Goal: Task Accomplishment & Management: Complete application form

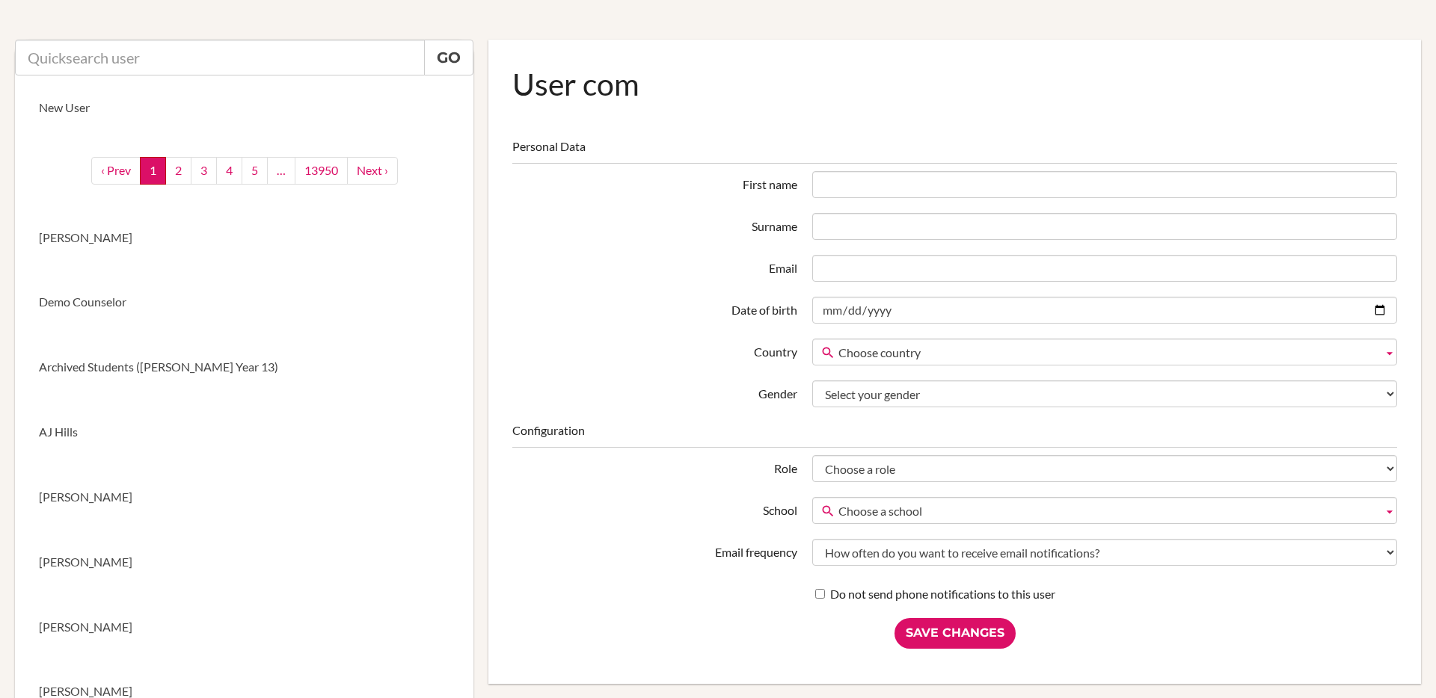
scroll to position [56, 0]
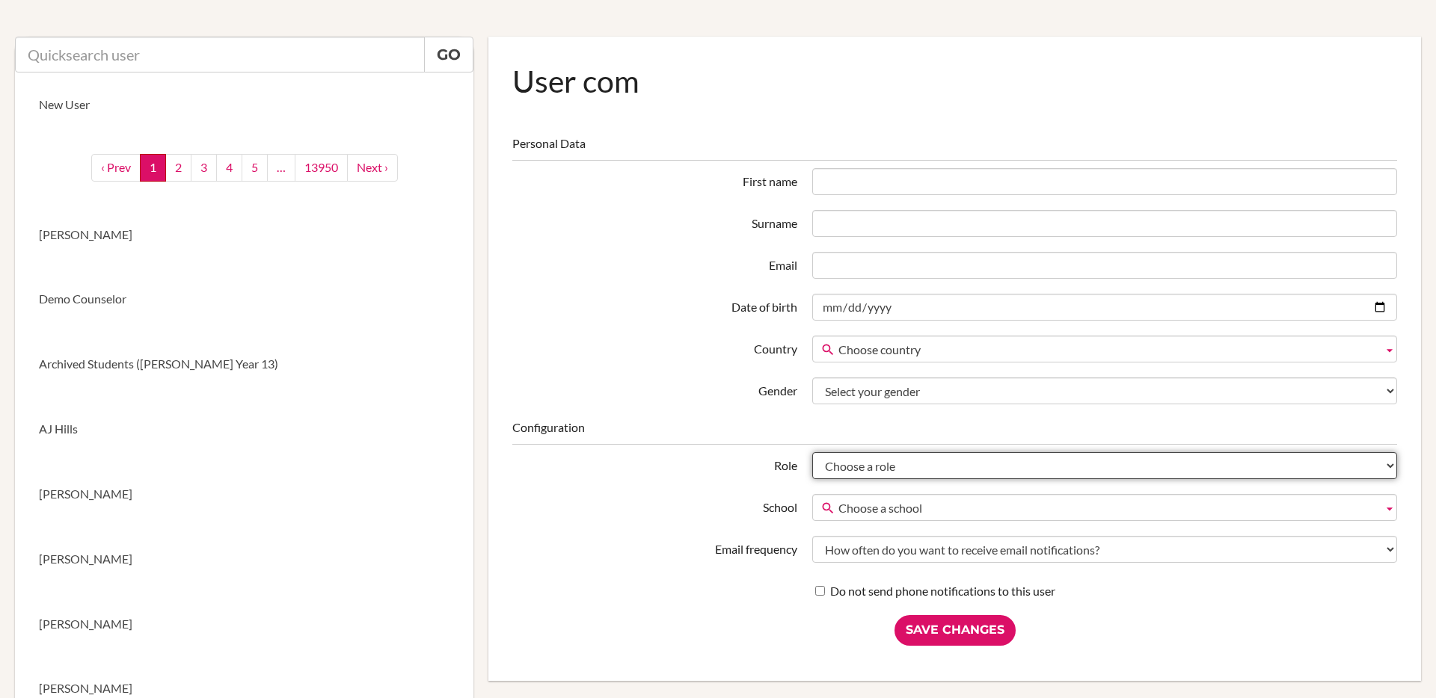
click at [894, 461] on select "Choose a role Student Staff Admin Parent Group admin Recommender" at bounding box center [1104, 465] width 585 height 27
select select "admin"
click at [812, 452] on select "Choose a role Student Staff Admin Parent Group admin Recommender" at bounding box center [1104, 465] width 585 height 27
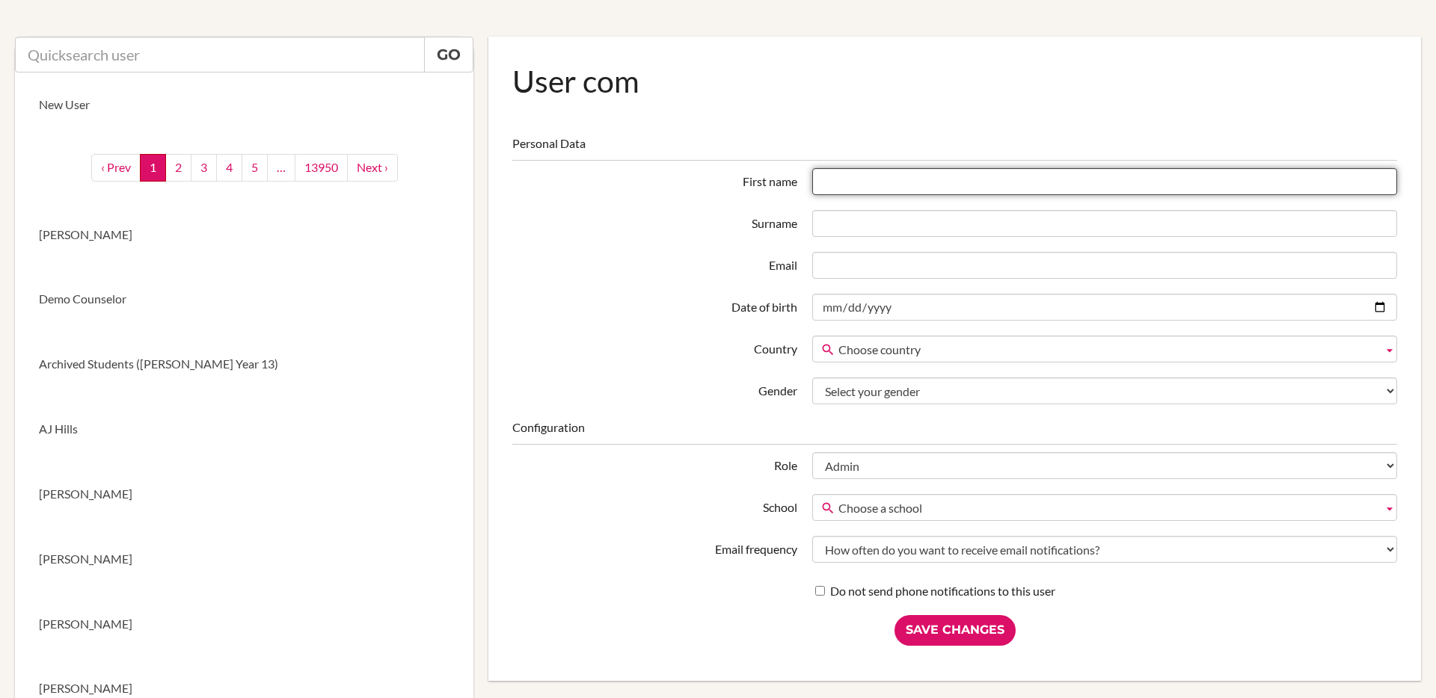
click at [889, 182] on input "First name" at bounding box center [1104, 181] width 585 height 27
type input "[PERSON_NAME]"
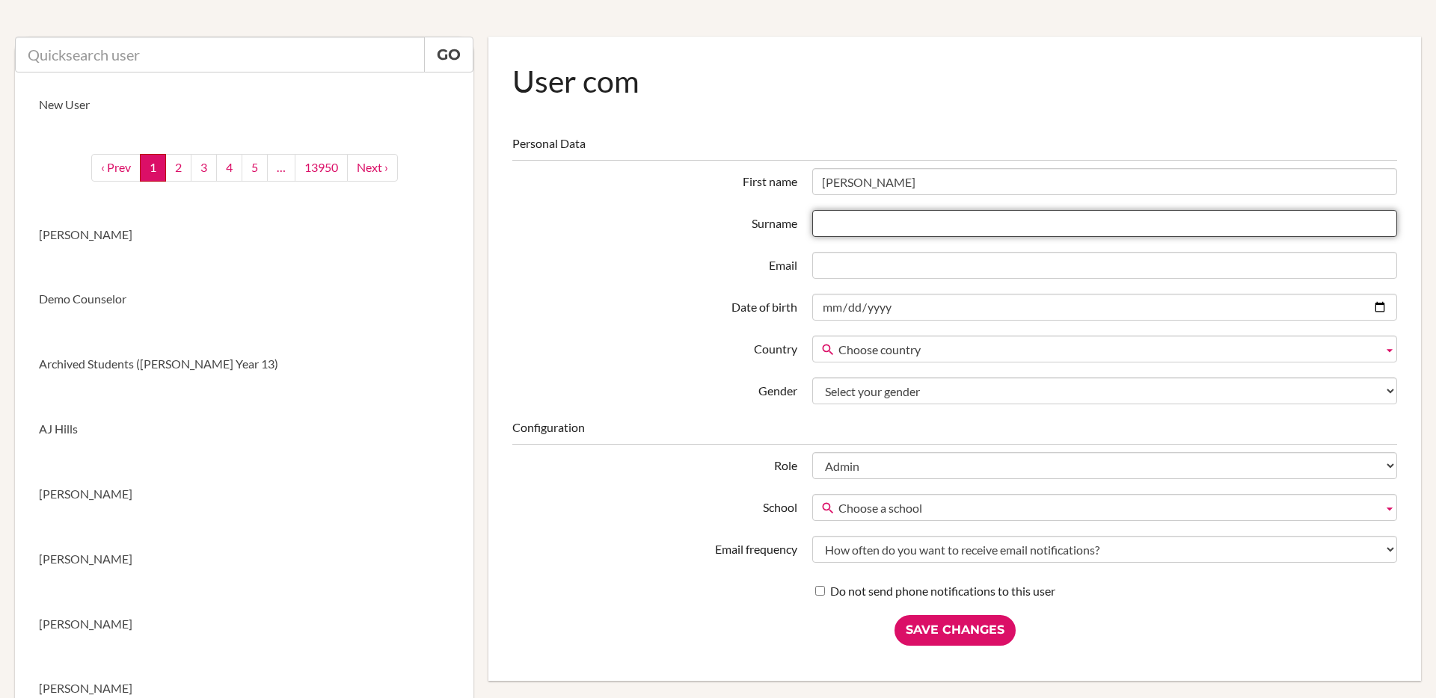
click at [882, 227] on input "Surname" at bounding box center [1104, 223] width 585 height 27
type input "Javed"
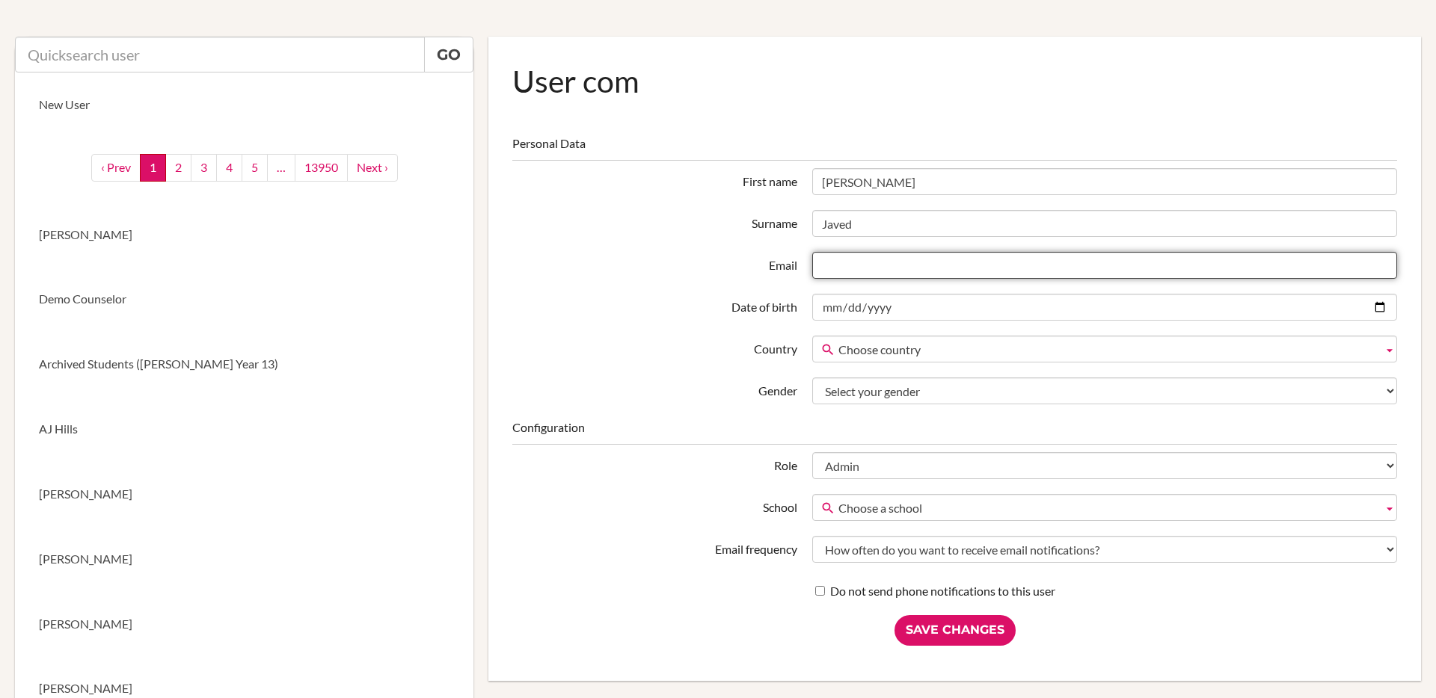
click at [894, 271] on input "Email" at bounding box center [1104, 265] width 585 height 27
paste input "[EMAIL_ADDRESS][DOMAIN_NAME]"
type input "[EMAIL_ADDRESS][DOMAIN_NAME]"
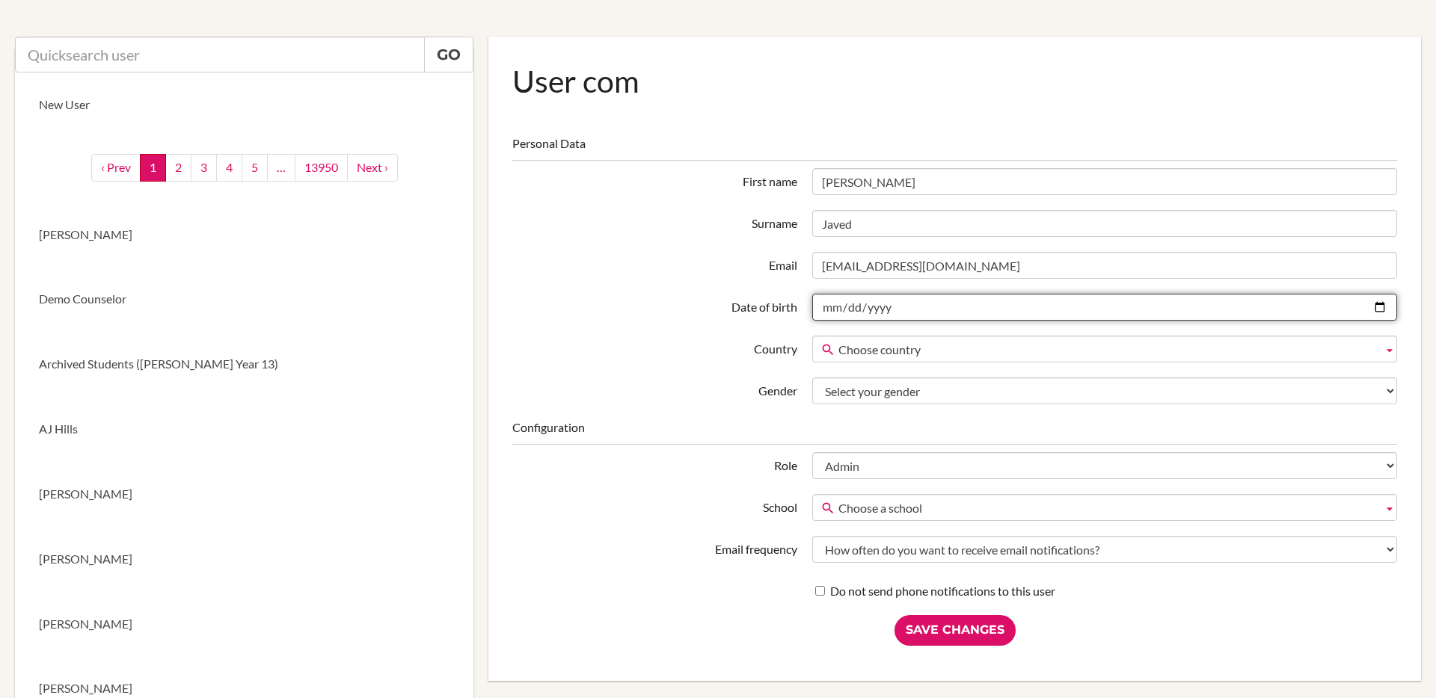
click at [930, 313] on input "Date of birth" at bounding box center [1104, 307] width 585 height 27
click at [958, 315] on input "Date of birth" at bounding box center [1104, 307] width 585 height 27
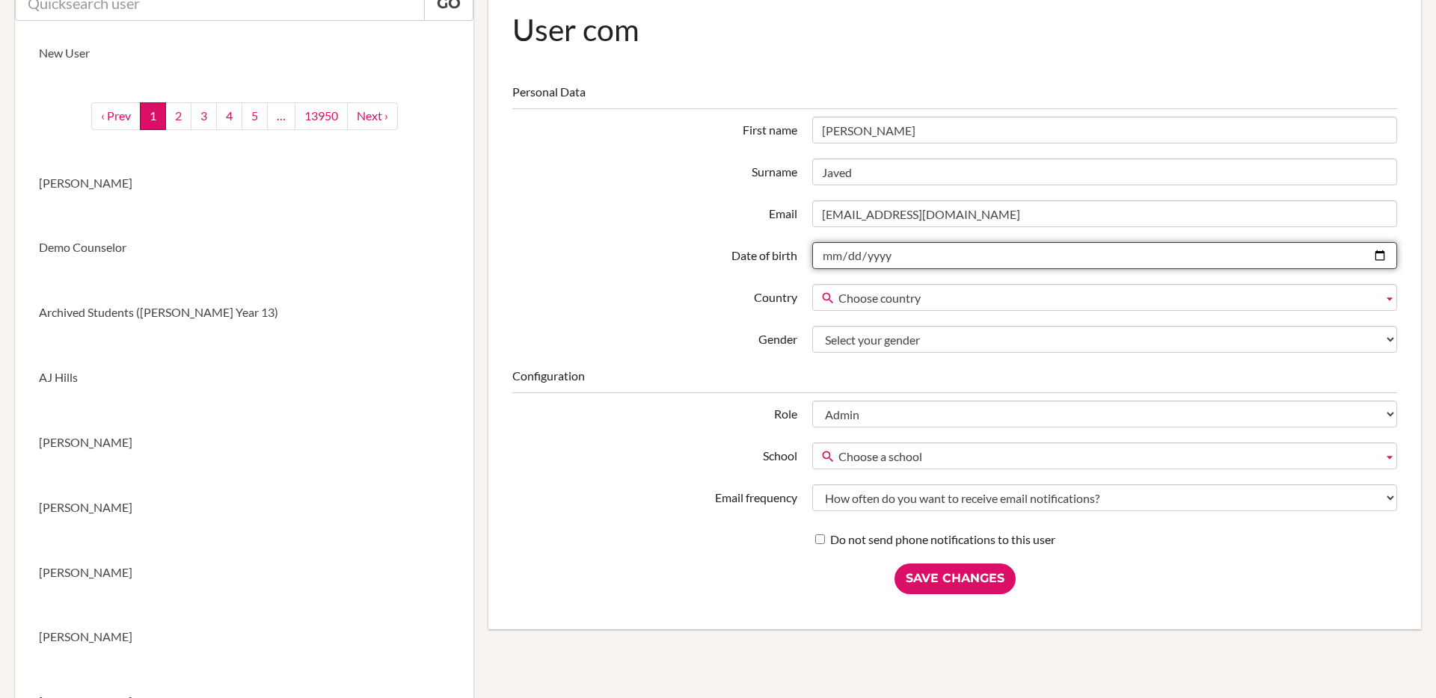
scroll to position [118, 0]
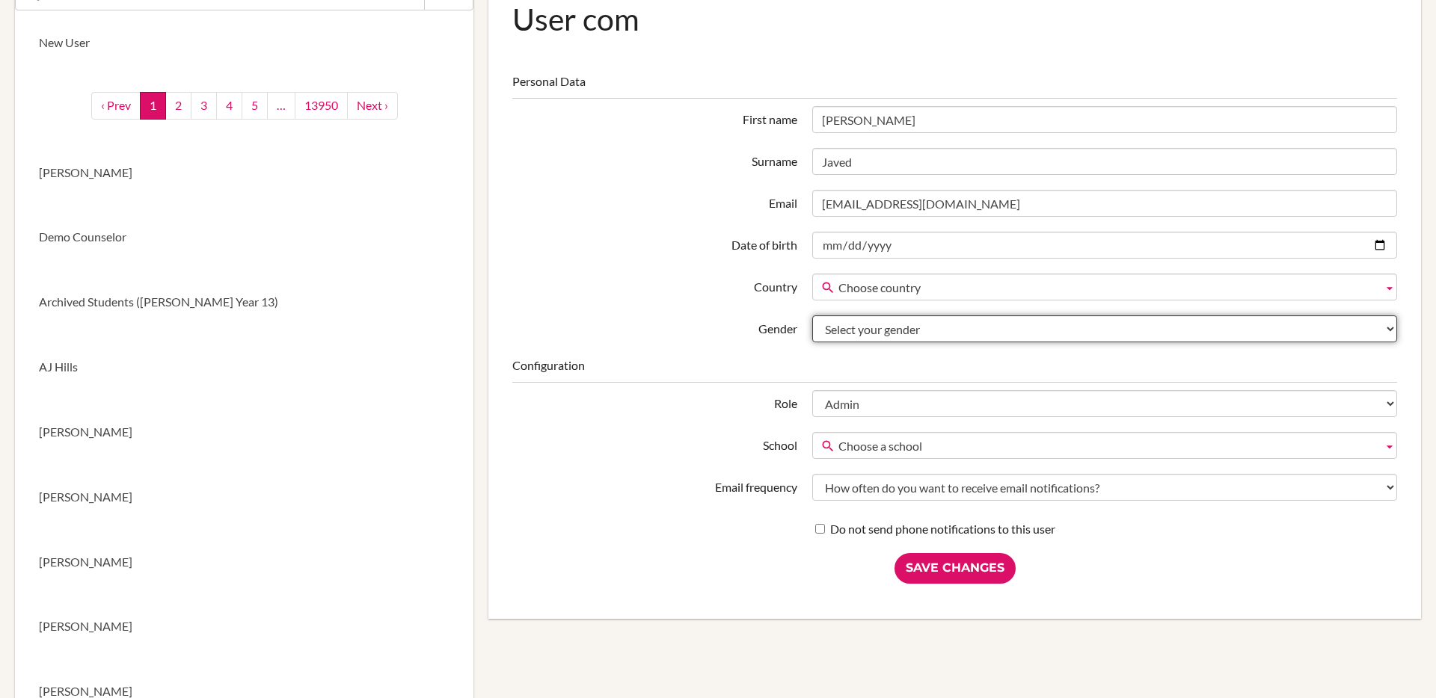
click at [1001, 326] on select "Select your gender Female Male Neither" at bounding box center [1104, 329] width 585 height 27
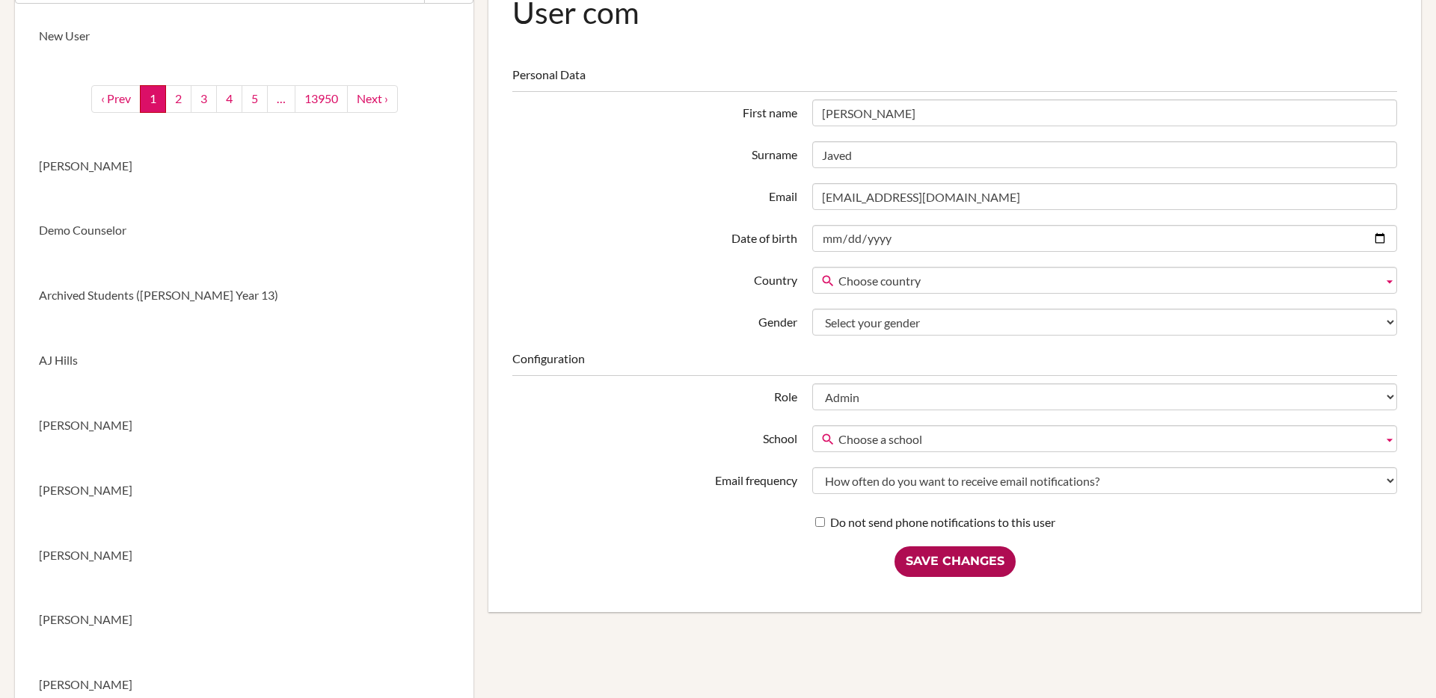
click at [968, 570] on input "Save Changes" at bounding box center [954, 562] width 121 height 31
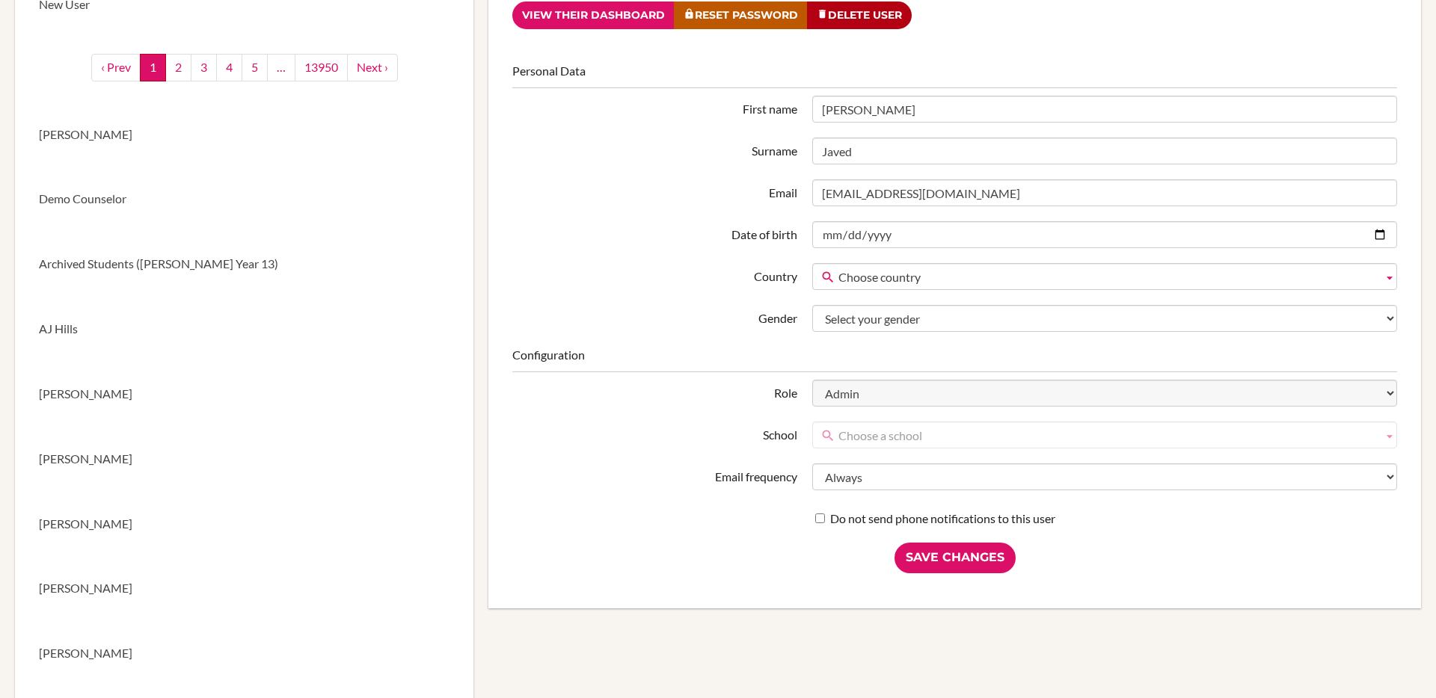
scroll to position [28, 0]
